Goal: Information Seeking & Learning: Learn about a topic

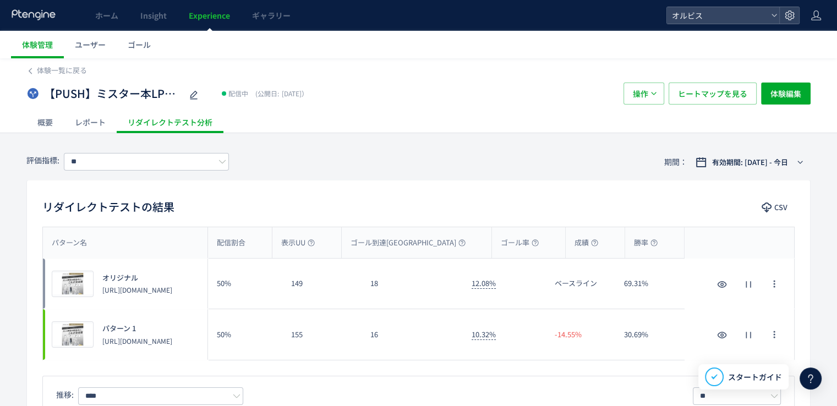
click at [208, 17] on span "Experience" at bounding box center [209, 15] width 41 height 11
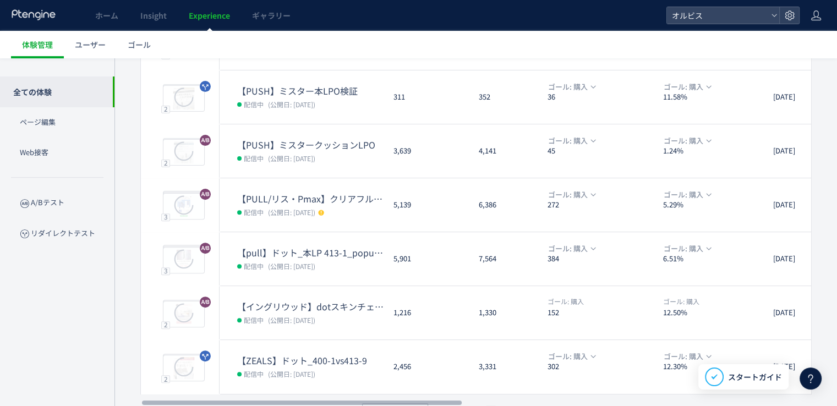
scroll to position [353, 0]
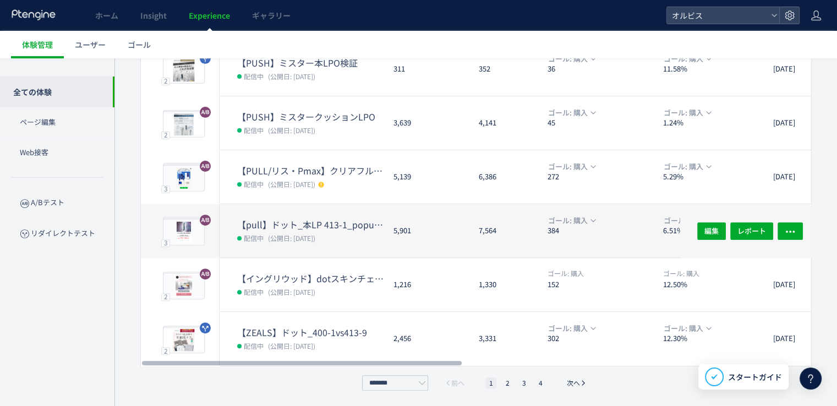
click at [314, 243] on dd "配信中 (公開日: [DATE])" at bounding box center [310, 238] width 147 height 14
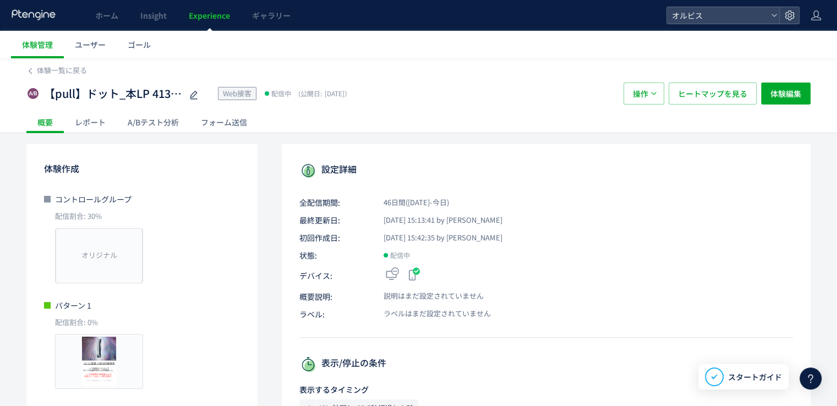
click at [155, 115] on div "A/Bテスト分析" at bounding box center [153, 122] width 73 height 22
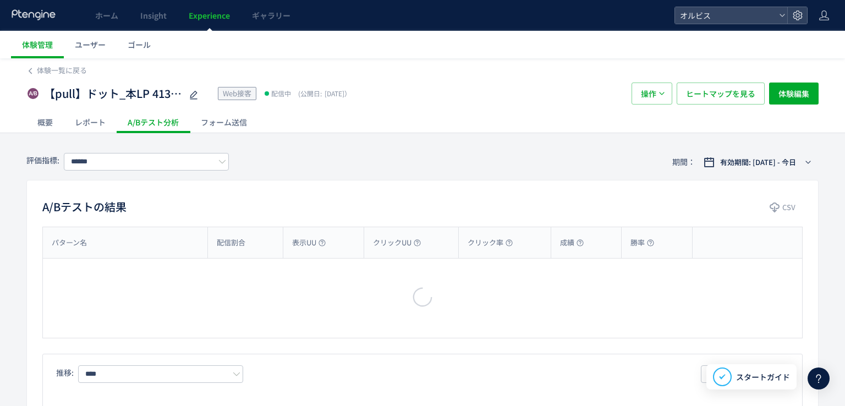
type input "**"
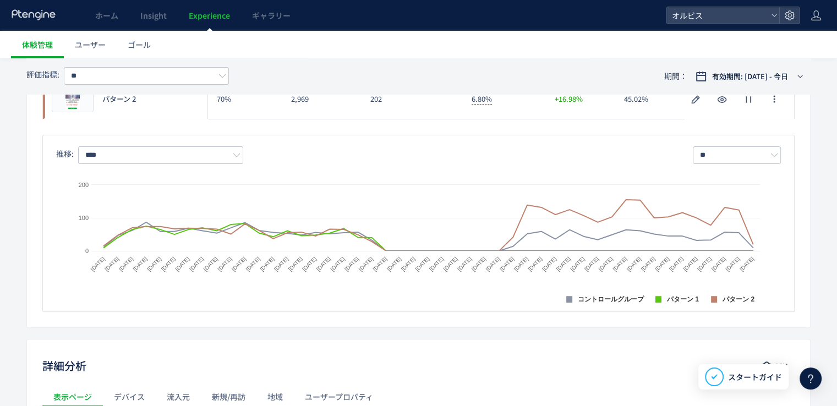
scroll to position [275, 0]
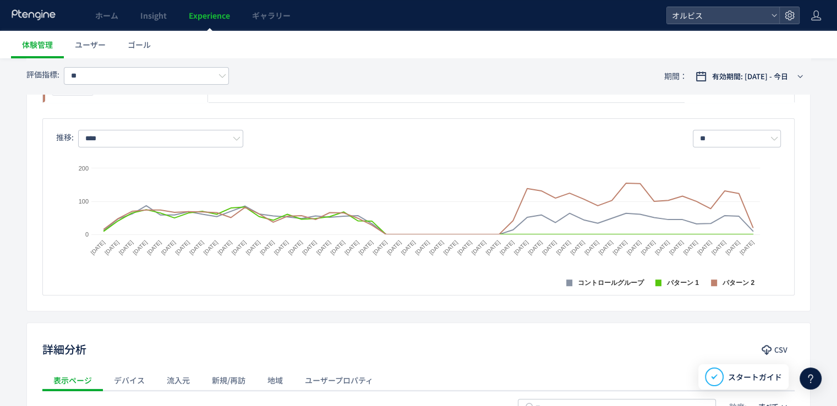
click at [131, 147] on div "Created with Highcharts 9.1.2 コントロールグループ パターン 1 パターン 2 [DATE] [DATE] [DATE] [DA…" at bounding box center [418, 215] width 725 height 136
click at [144, 147] on div "Created with Highcharts 9.1.2 コントロールグループ パターン 1 パターン 2 [DATE] [DATE] [DATE] [DA…" at bounding box center [418, 215] width 725 height 136
click at [145, 139] on input "****" at bounding box center [160, 139] width 165 height 18
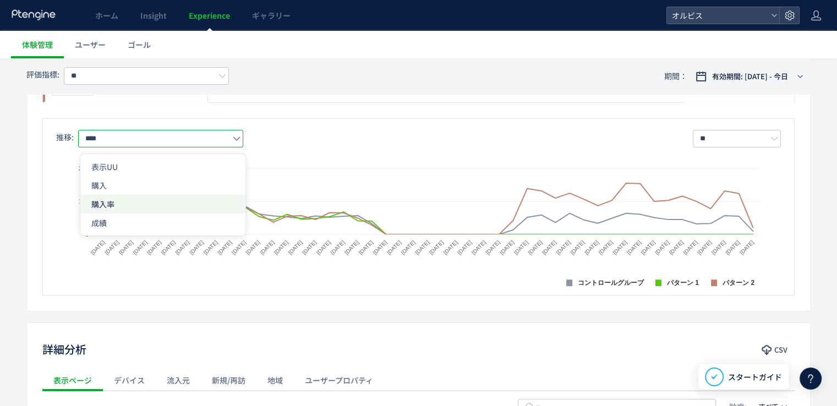
click at [149, 200] on span "購入率" at bounding box center [162, 204] width 143 height 19
type input "***"
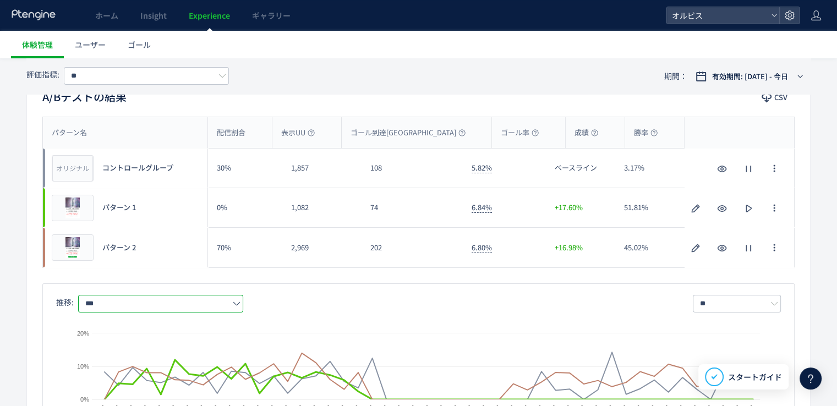
scroll to position [0, 0]
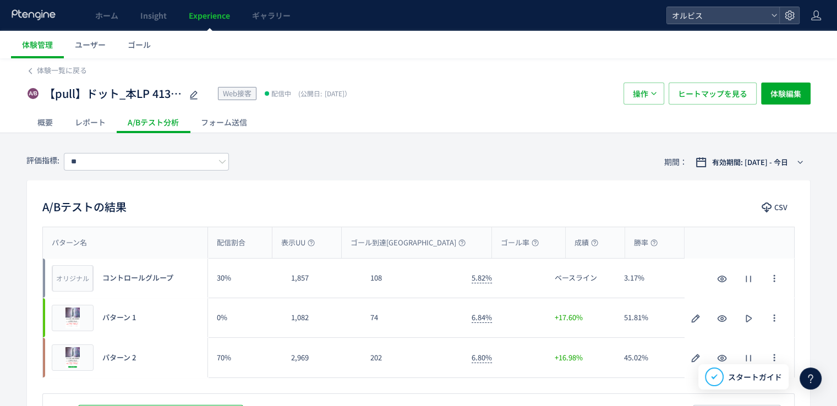
click at [75, 78] on div "【pull】ドット_本LP 413-1_popup（リンクル） Web接客 配信中 (公開日: [DATE]） 操作 ヒートマップを見る 体験編集" at bounding box center [418, 93] width 784 height 35
click at [75, 70] on span "体験一覧に戻る" at bounding box center [62, 70] width 50 height 10
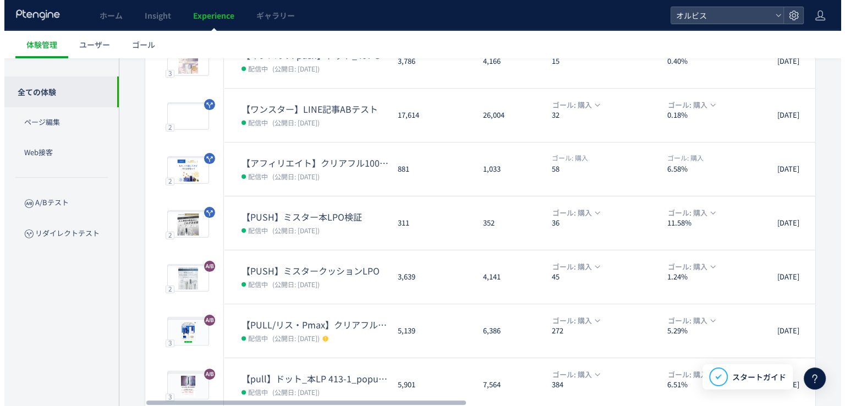
scroll to position [330, 0]
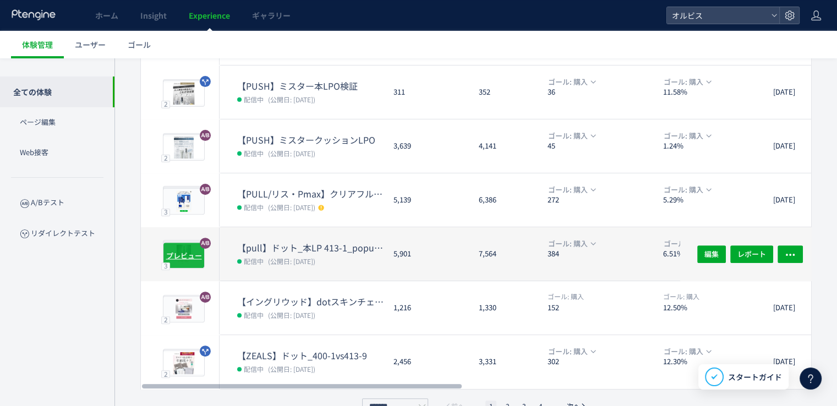
click at [185, 253] on span "プレビュー" at bounding box center [184, 255] width 36 height 10
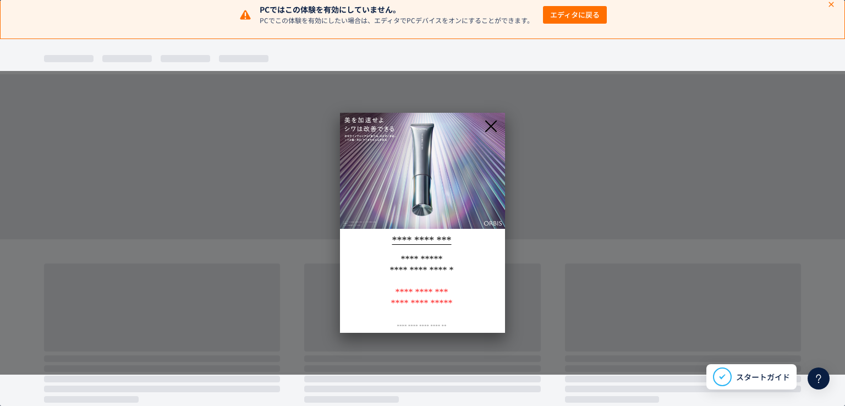
scroll to position [0, 0]
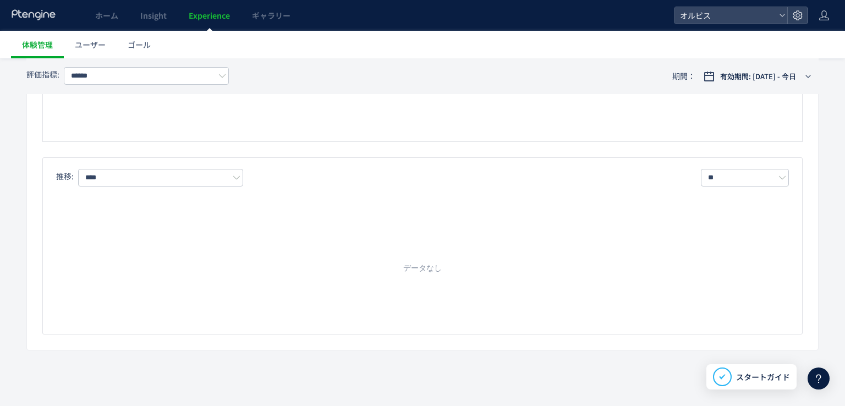
type input "**"
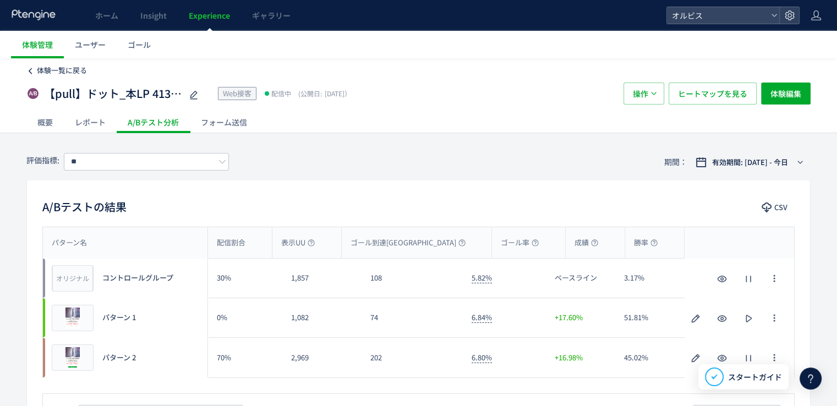
click at [58, 75] on span "体験一覧に戻る" at bounding box center [62, 70] width 50 height 10
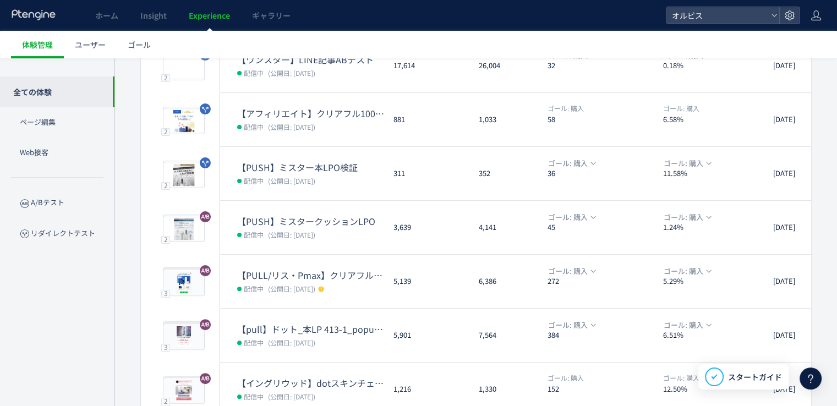
scroll to position [330, 0]
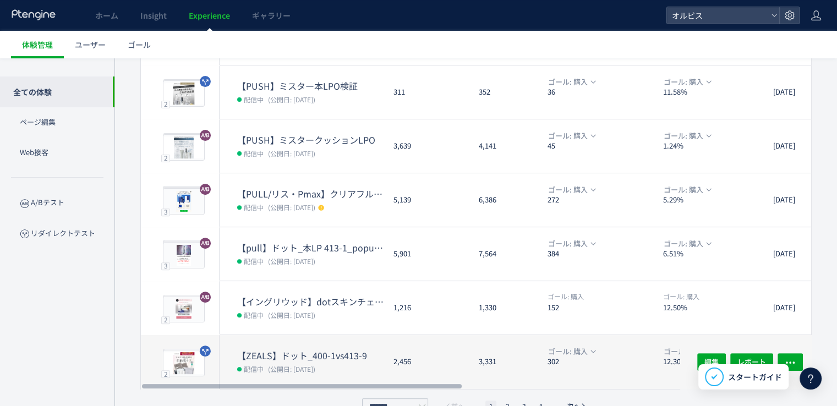
click at [277, 379] on dl "【ZEALS】ドット_400-1vs413-9 配信中 (公開日: [DATE])" at bounding box center [310, 369] width 147 height 40
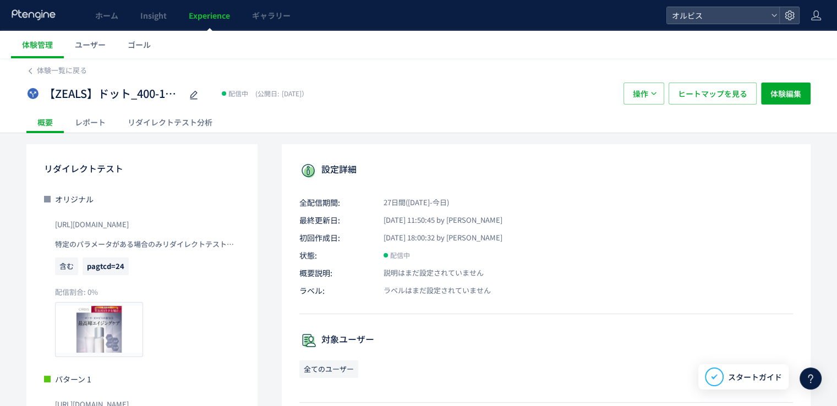
click at [139, 124] on div "リダイレクトテスト分析" at bounding box center [170, 122] width 107 height 22
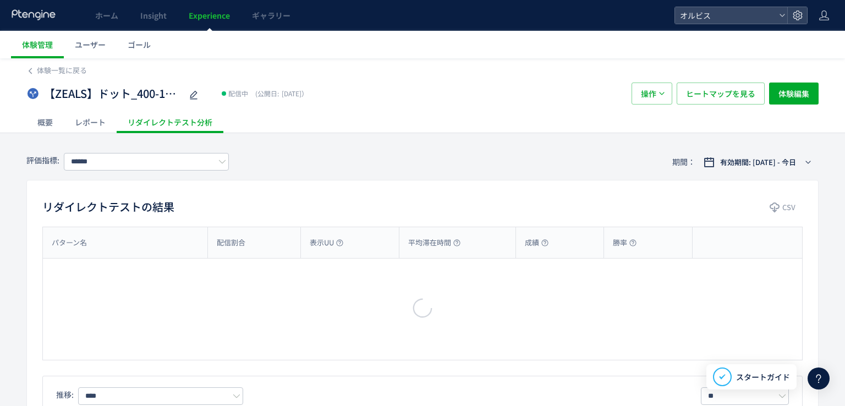
type input "**"
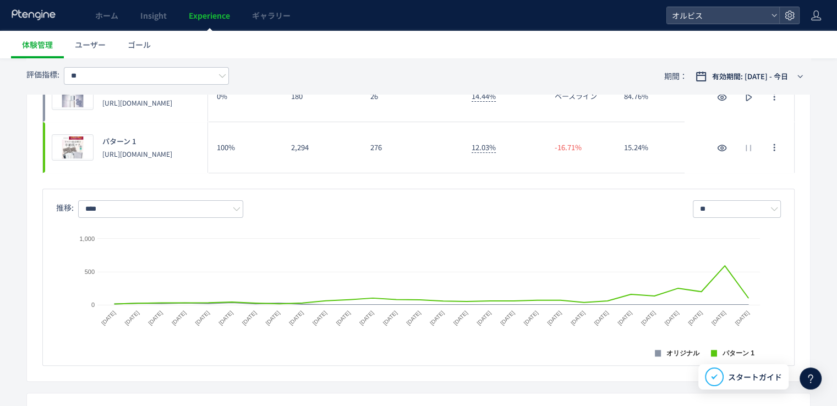
scroll to position [275, 0]
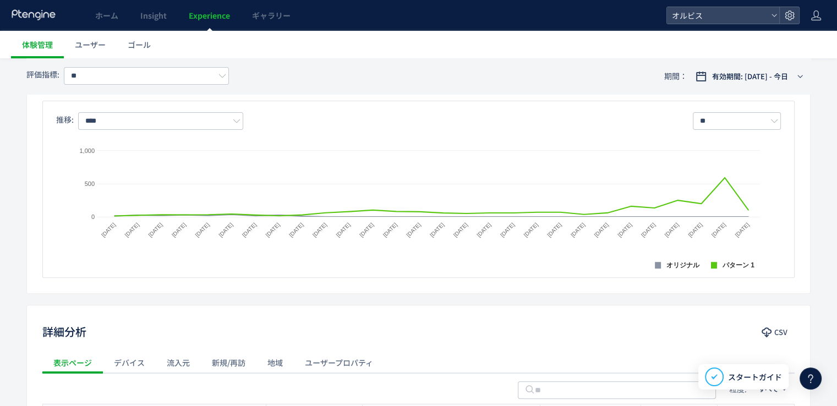
click at [189, 133] on div "Created with Highcharts 9.1.2 オリジナル パターン 1 [DATE] [DATE] [DATE] [DATE] [DATE] […" at bounding box center [418, 198] width 725 height 136
click at [169, 117] on input "****" at bounding box center [160, 121] width 165 height 18
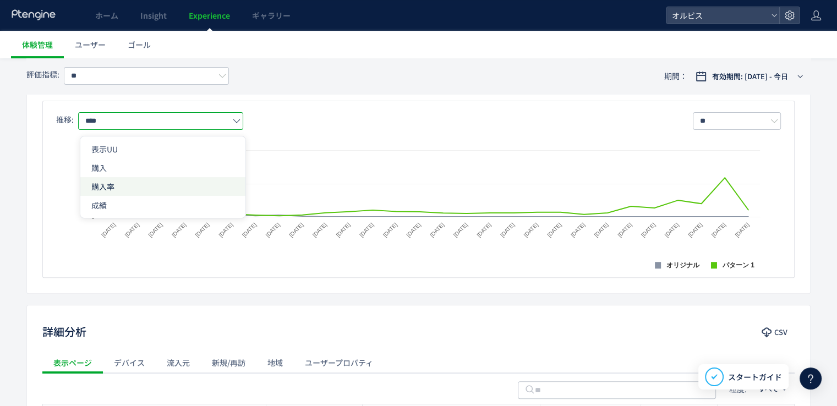
click at [161, 184] on span "購入率" at bounding box center [162, 186] width 143 height 19
type input "***"
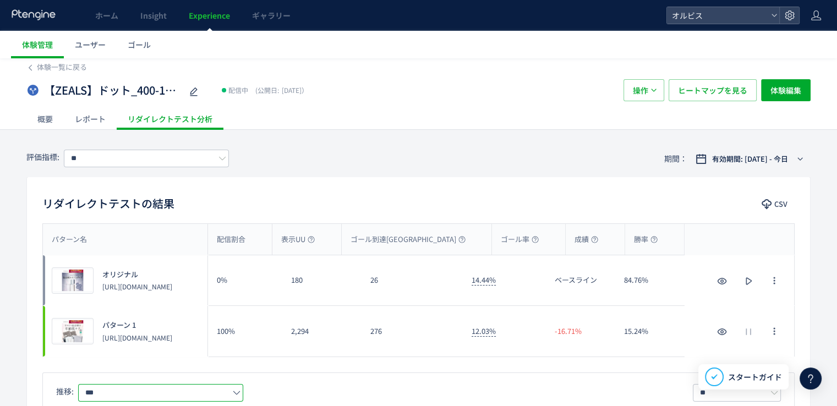
scroll to position [0, 0]
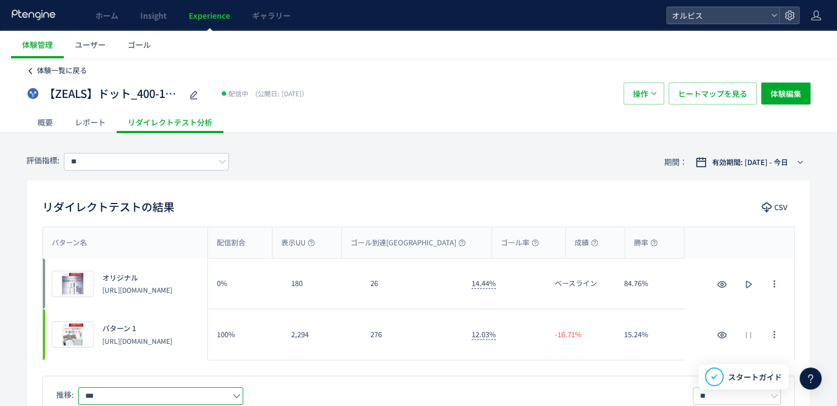
click at [61, 69] on span "体験一覧に戻る" at bounding box center [62, 70] width 50 height 10
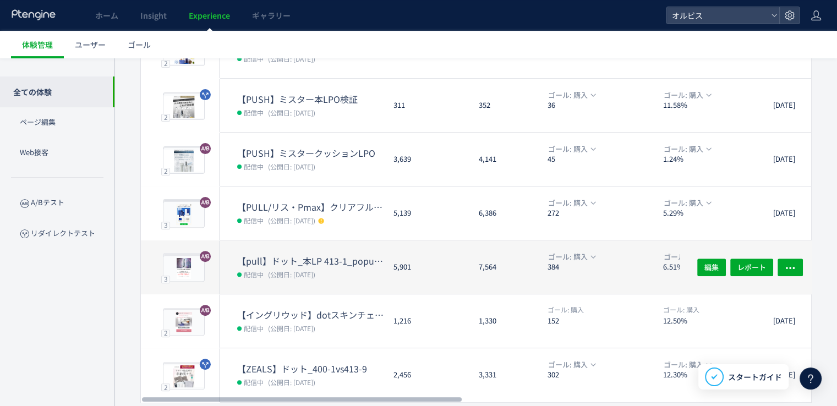
scroll to position [353, 0]
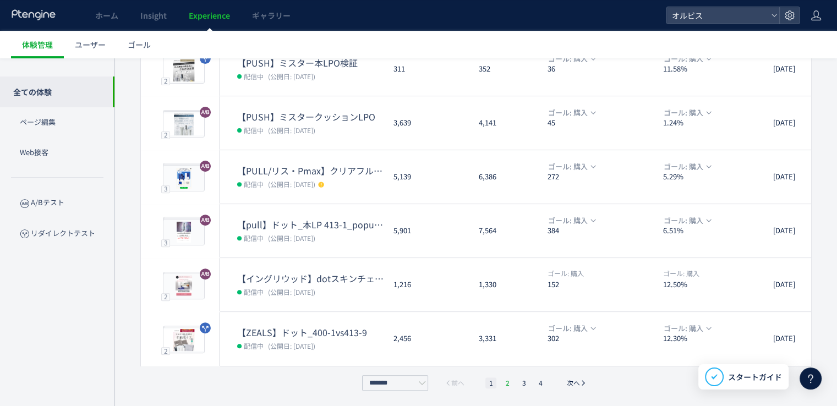
click at [507, 381] on li "2" at bounding box center [507, 382] width 11 height 11
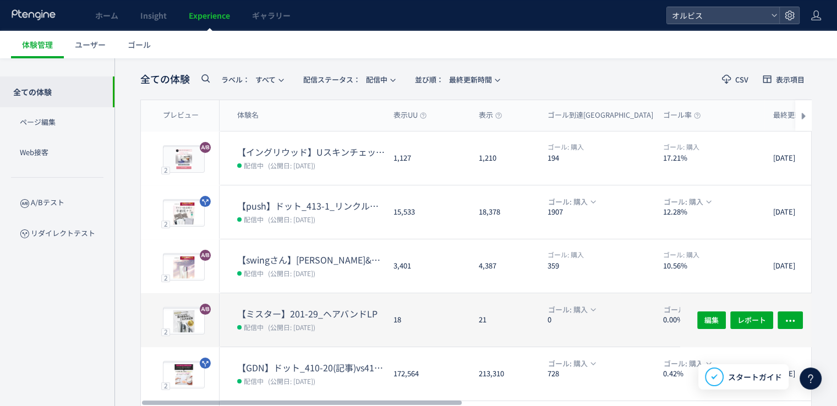
scroll to position [0, 0]
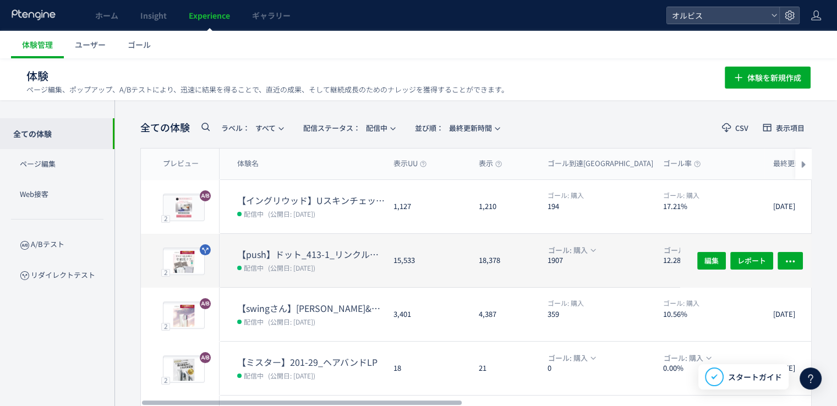
click at [354, 266] on dd "配信中 (公開日: [DATE])" at bounding box center [310, 267] width 147 height 14
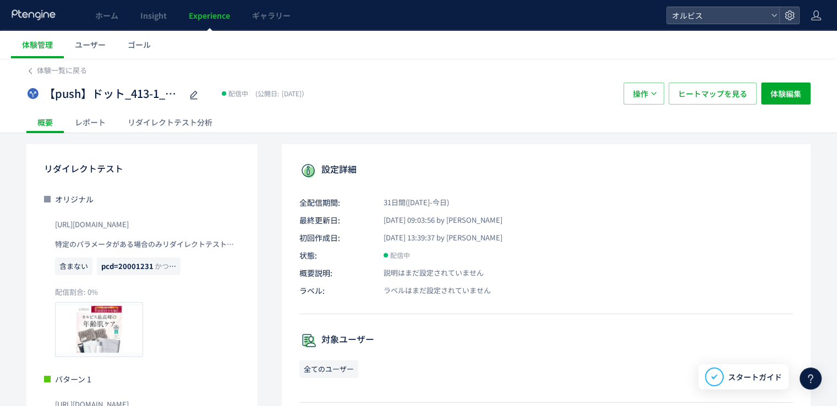
click at [141, 128] on div "リダイレクトテスト分析" at bounding box center [170, 122] width 107 height 22
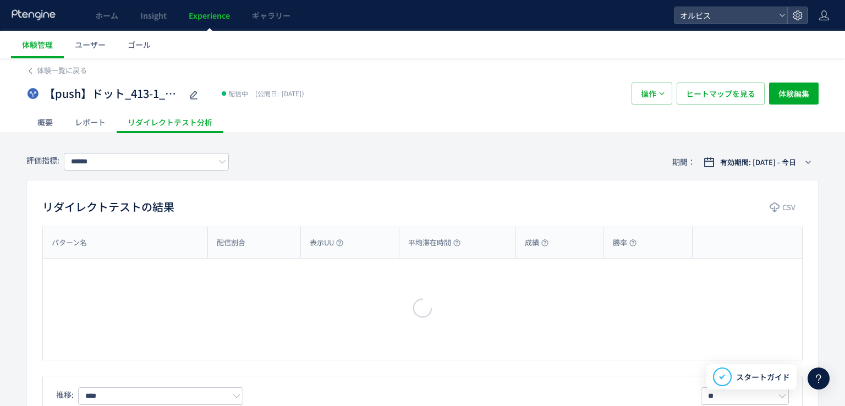
type input "**"
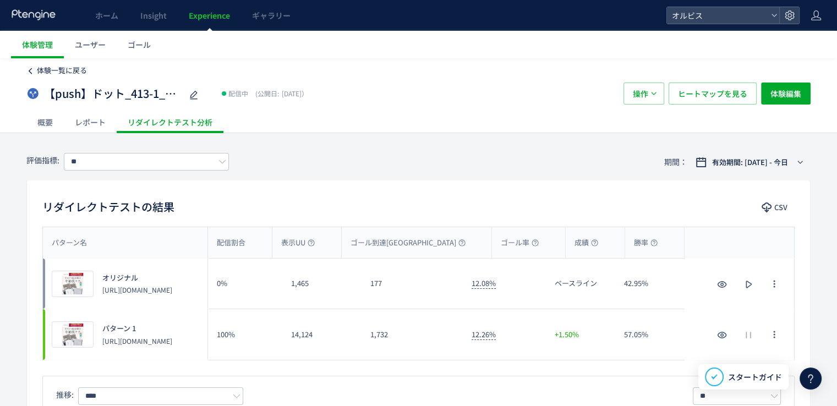
click at [65, 68] on span "体験一覧に戻る" at bounding box center [62, 70] width 50 height 10
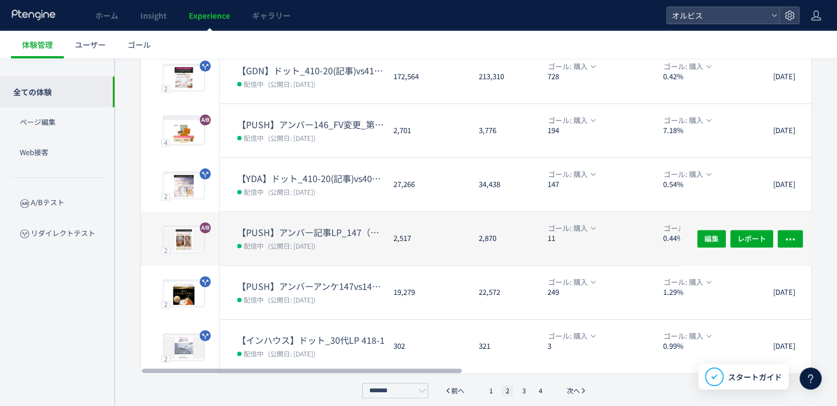
scroll to position [353, 0]
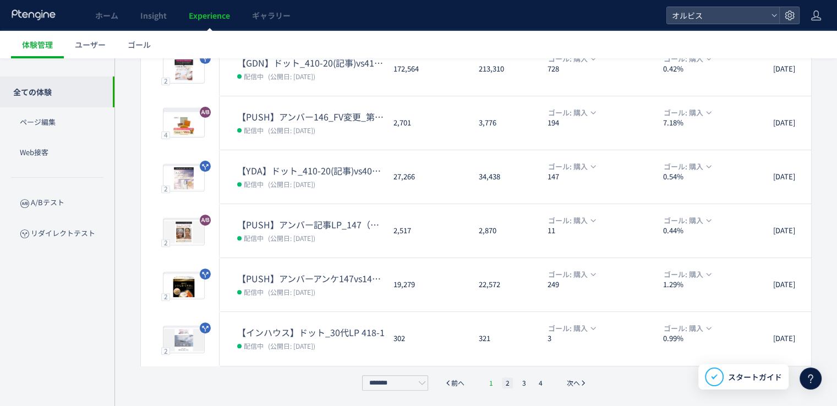
click at [490, 383] on li "1" at bounding box center [490, 382] width 11 height 11
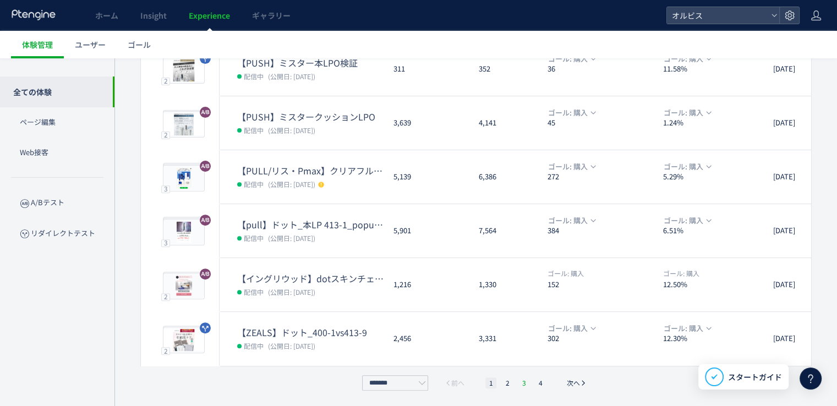
click at [524, 377] on li "3" at bounding box center [523, 382] width 11 height 11
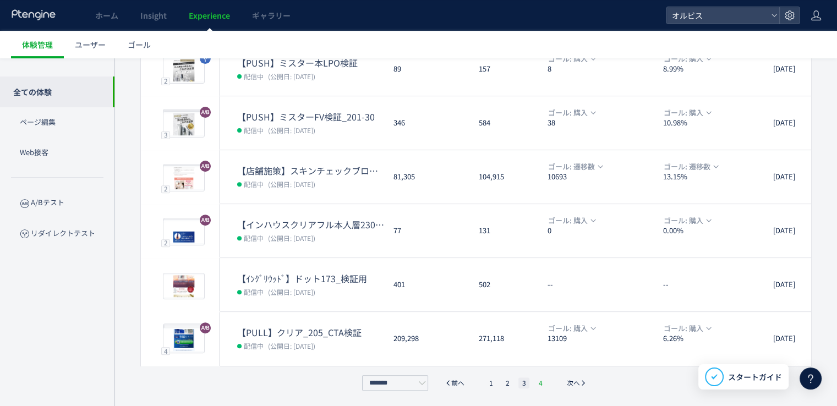
click at [537, 381] on li "4" at bounding box center [540, 382] width 11 height 11
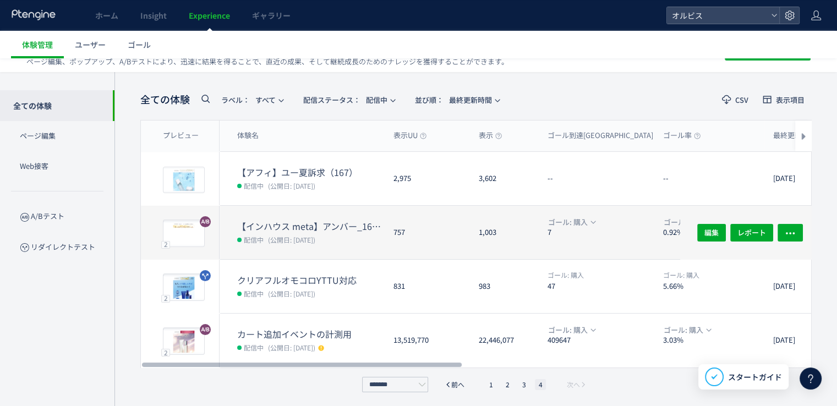
scroll to position [30, 0]
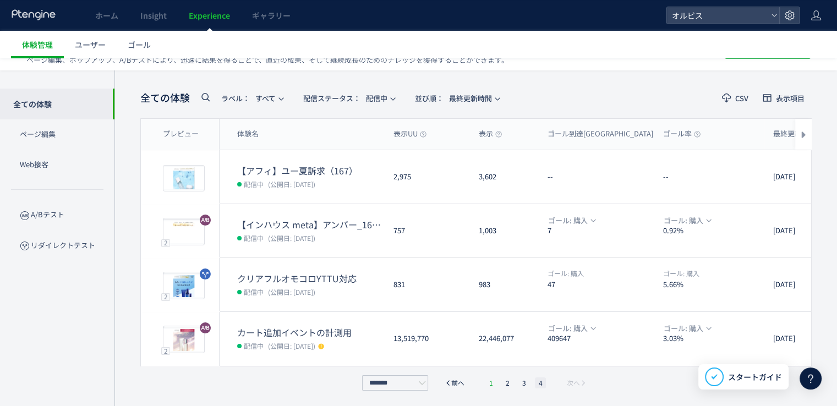
click at [492, 383] on li "1" at bounding box center [490, 382] width 11 height 11
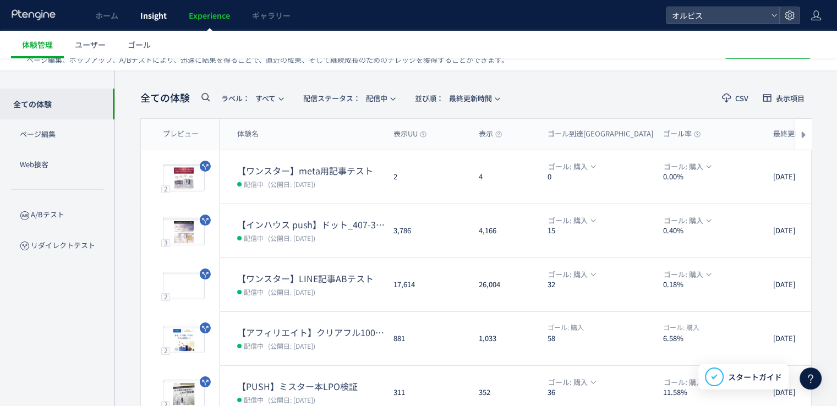
click at [144, 21] on link "Insight" at bounding box center [153, 15] width 48 height 31
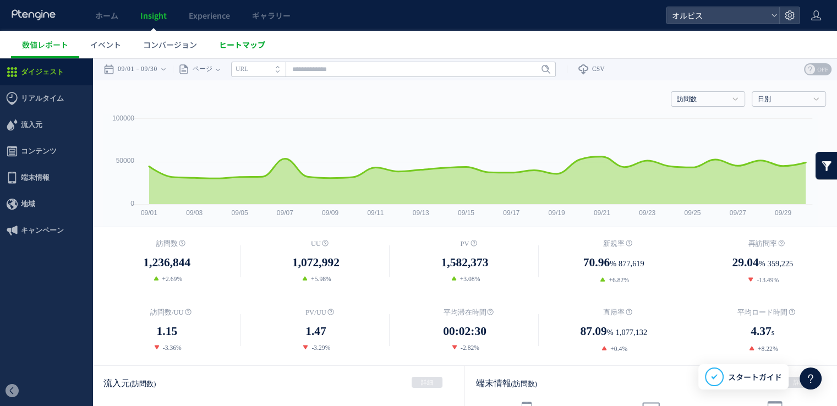
click at [237, 45] on span "ヒートマップ" at bounding box center [242, 44] width 46 height 11
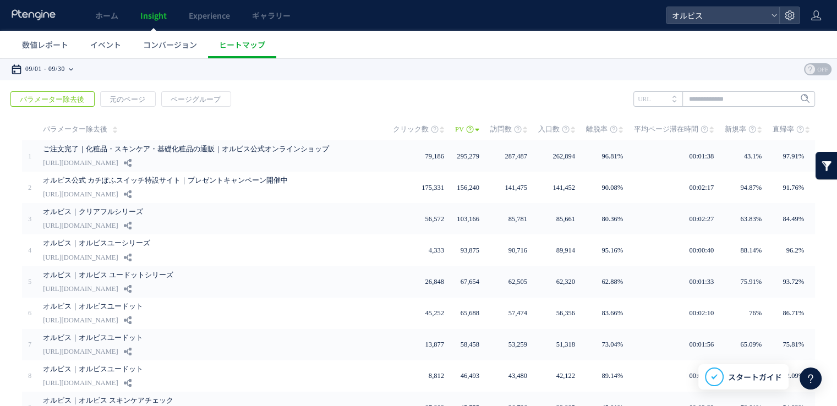
click at [65, 72] on time "09/30" at bounding box center [56, 69] width 17 height 22
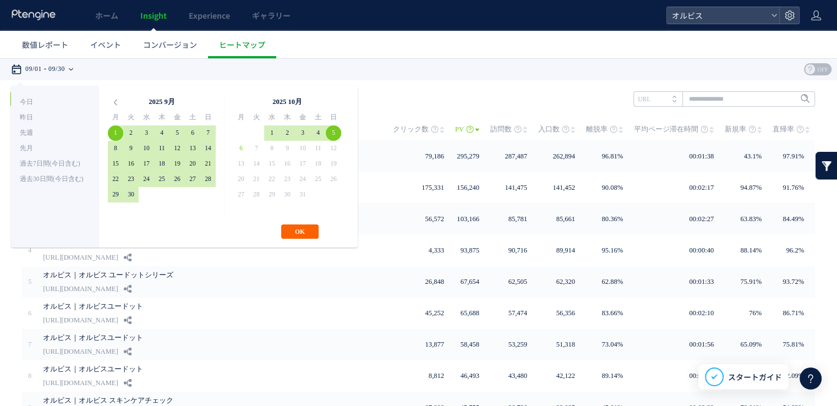
click at [308, 238] on button "OK" at bounding box center [299, 231] width 37 height 14
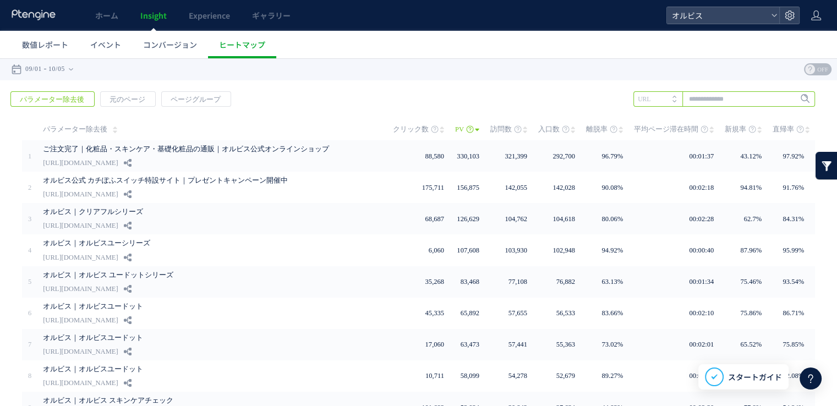
click at [693, 99] on input "text" at bounding box center [724, 98] width 182 height 15
type input "****"
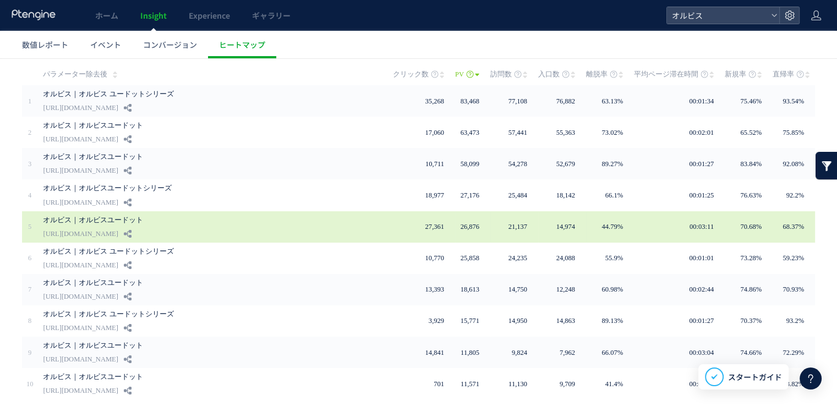
scroll to position [95, 0]
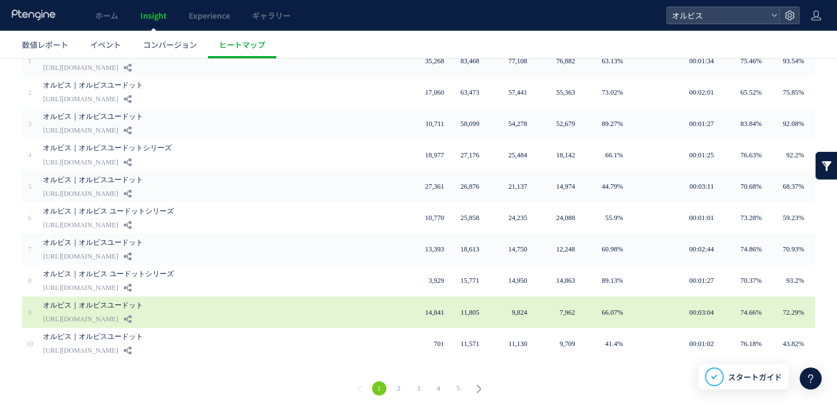
click at [118, 312] on link "[URL][DOMAIN_NAME]" at bounding box center [80, 318] width 75 height 13
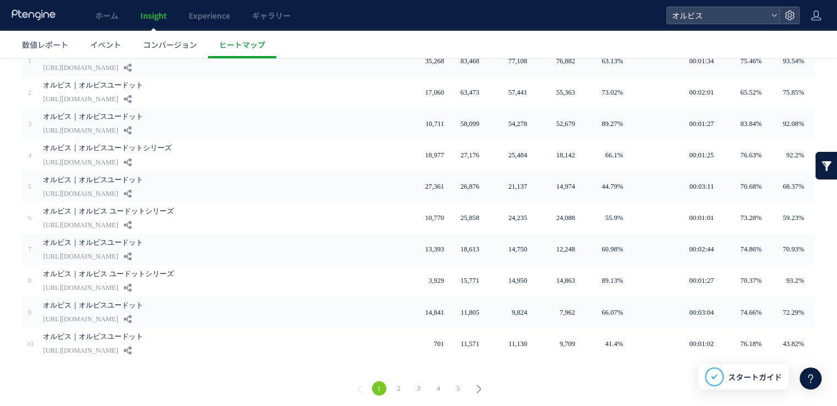
click at [399, 381] on link "2" at bounding box center [399, 388] width 14 height 14
click at [420, 386] on link "3" at bounding box center [418, 388] width 14 height 14
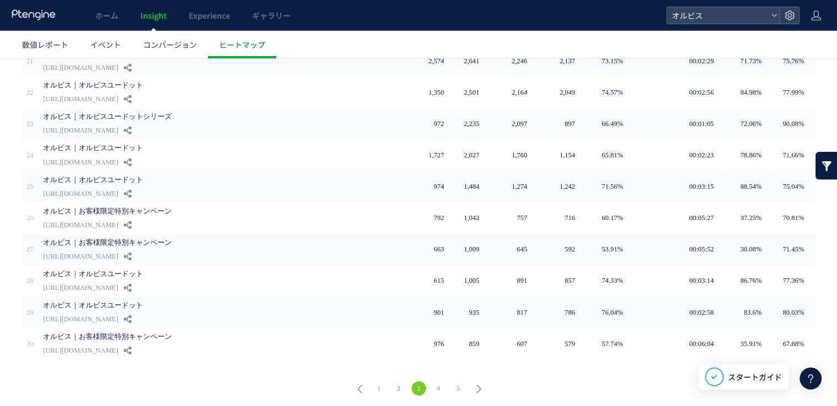
click at [432, 383] on link "4" at bounding box center [438, 388] width 14 height 14
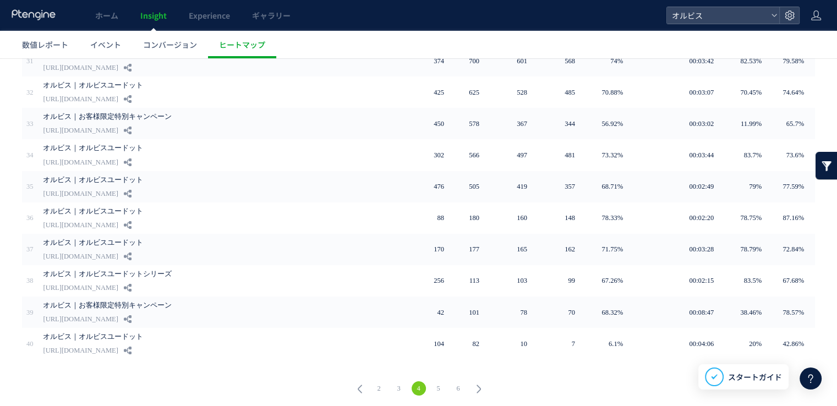
click at [435, 385] on link "5" at bounding box center [438, 388] width 14 height 14
click at [375, 382] on link "3" at bounding box center [379, 388] width 14 height 14
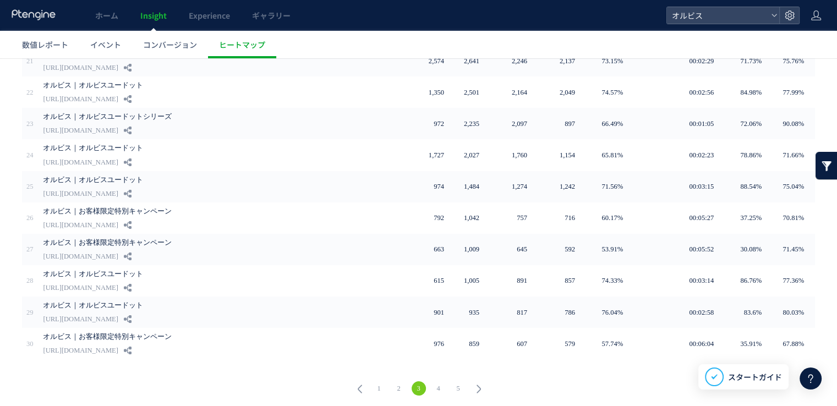
click at [372, 386] on link "1" at bounding box center [379, 388] width 14 height 14
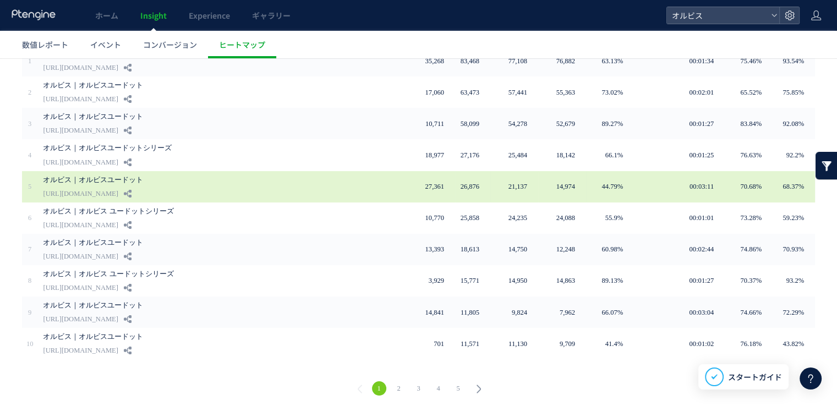
click at [118, 187] on link "[URL][DOMAIN_NAME]" at bounding box center [80, 193] width 75 height 13
